Goal: Transaction & Acquisition: Purchase product/service

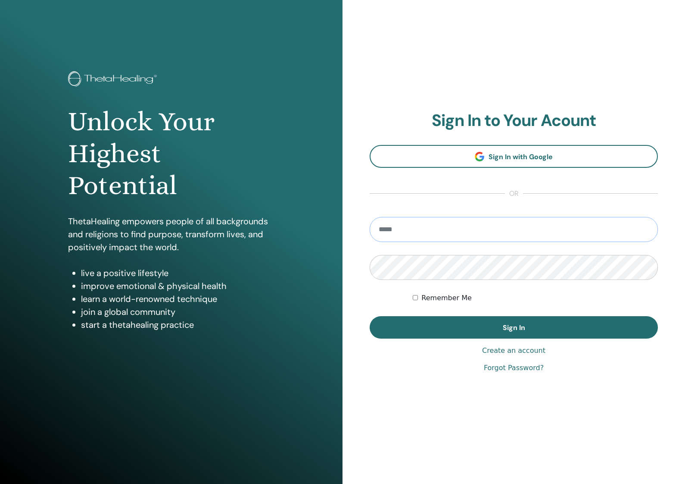
type input "**********"
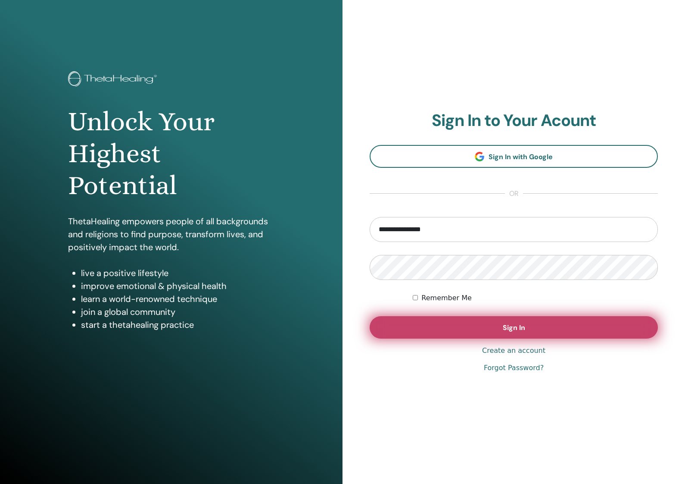
click at [547, 332] on button "Sign In" at bounding box center [514, 327] width 288 height 22
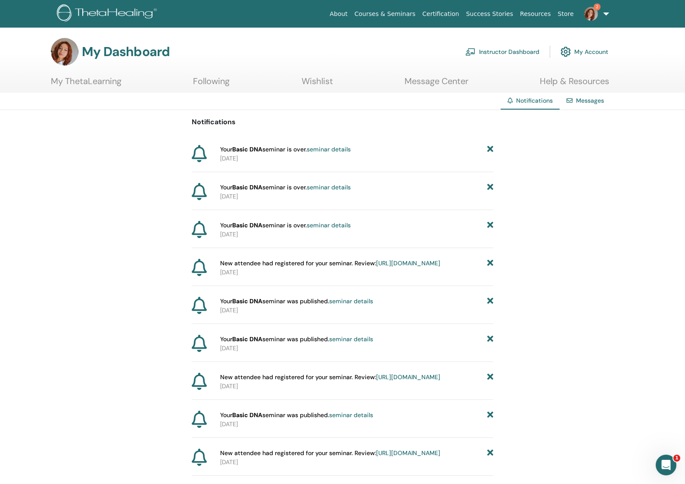
click at [534, 50] on link "Instructor Dashboard" at bounding box center [502, 51] width 74 height 19
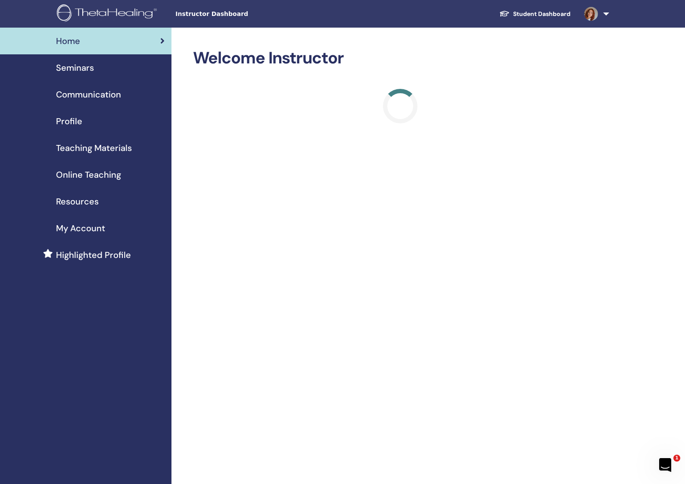
click at [67, 171] on span "Online Teaching" at bounding box center [88, 174] width 65 height 13
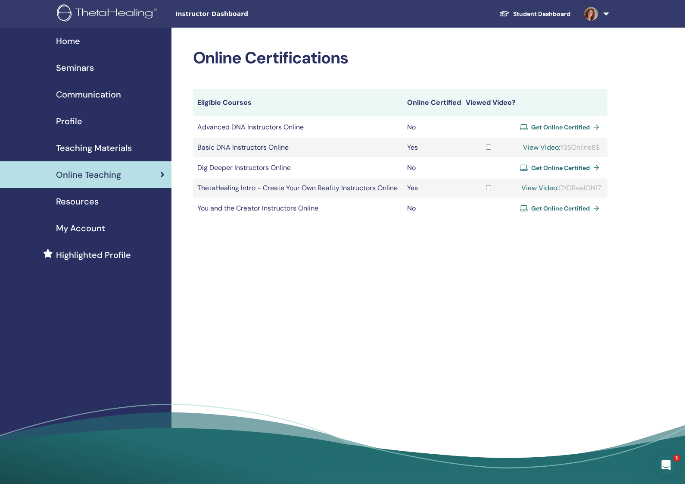
click at [542, 131] on span "Get Online Certified" at bounding box center [560, 127] width 59 height 8
click at [577, 131] on span "Get Online Certified" at bounding box center [560, 127] width 59 height 8
click at [597, 134] on link "Get Online Certified" at bounding box center [561, 127] width 83 height 13
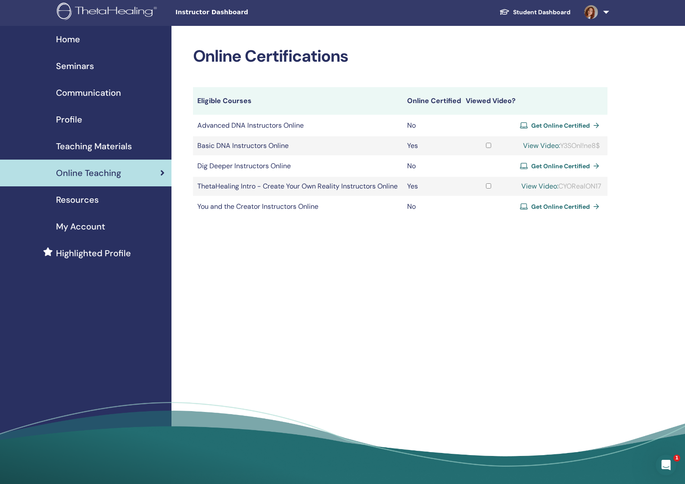
click at [550, 129] on span "Get Online Certified" at bounding box center [560, 126] width 59 height 8
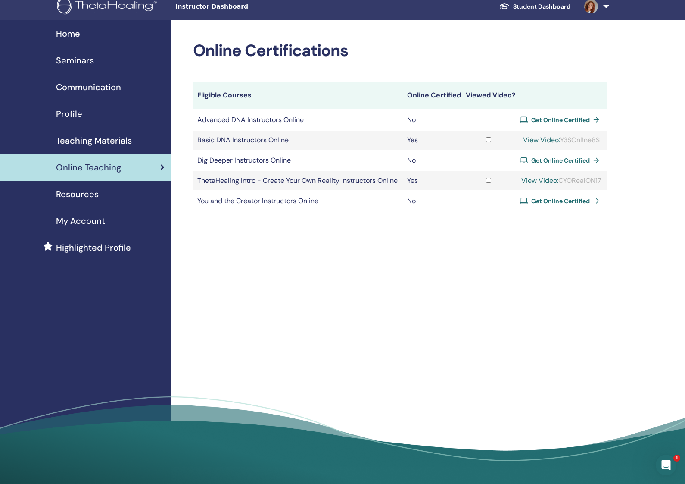
scroll to position [7, 0]
click at [551, 124] on span "Get Online Certified" at bounding box center [560, 120] width 59 height 8
click at [74, 192] on span "Resources" at bounding box center [77, 193] width 43 height 13
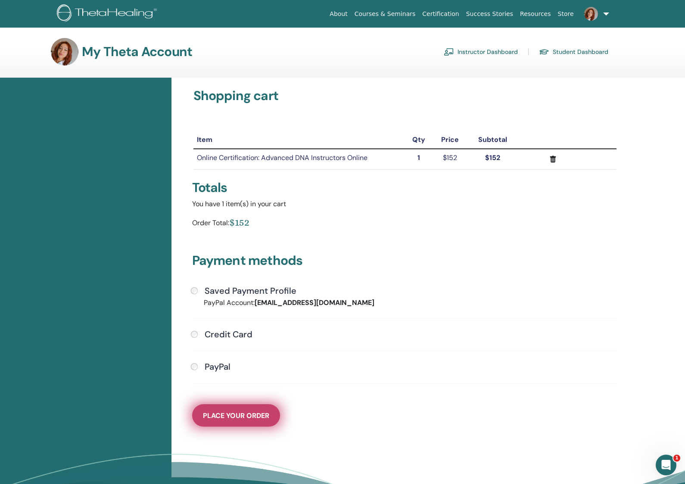
click at [258, 413] on span "Place Your Order" at bounding box center [236, 415] width 66 height 9
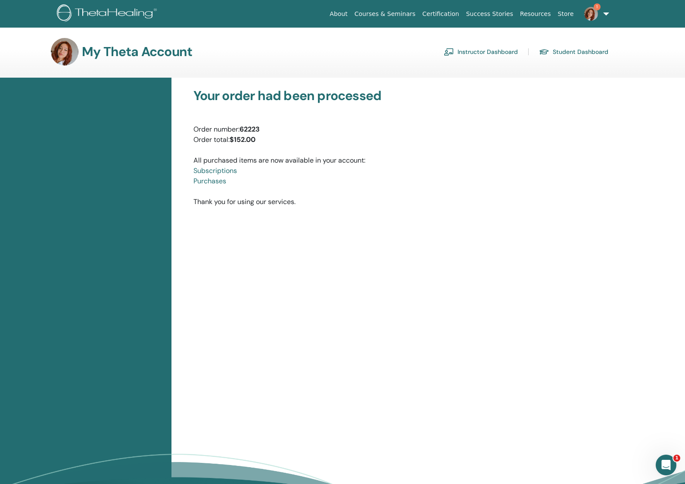
click at [511, 51] on link "Instructor Dashboard" at bounding box center [481, 52] width 74 height 14
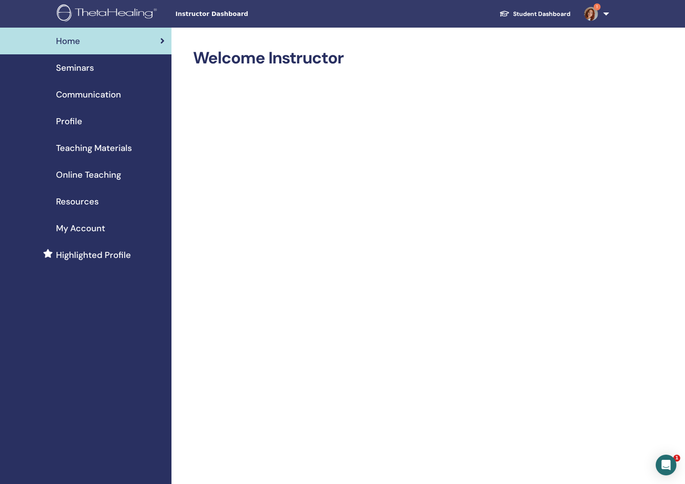
click at [87, 175] on span "Online Teaching" at bounding box center [88, 174] width 65 height 13
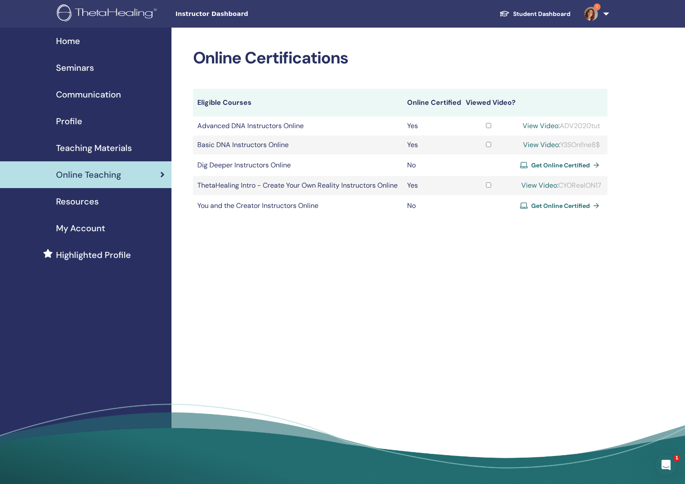
click at [528, 130] on link "View Video:" at bounding box center [541, 125] width 37 height 9
drag, startPoint x: 604, startPoint y: 133, endPoint x: 565, endPoint y: 131, distance: 39.7
click at [565, 131] on td "View Video: ADV2020tut" at bounding box center [562, 125] width 92 height 19
copy div "DV2020tut"
click at [548, 130] on link "View Video:" at bounding box center [541, 125] width 37 height 9
